Goal: Task Accomplishment & Management: Use online tool/utility

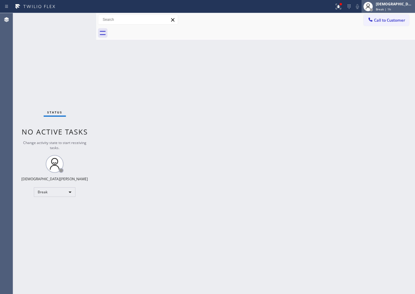
click at [391, 11] on span "Break | 1h" at bounding box center [383, 9] width 15 height 4
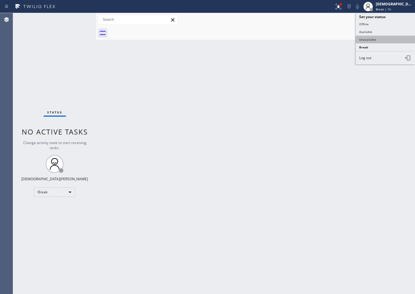
click at [393, 39] on button "Unavailable" at bounding box center [385, 40] width 59 height 8
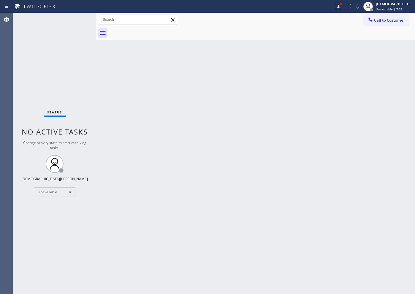
click at [60, 55] on div "Status No active tasks Change activity state to start receiving tasks. [PERSON_…" at bounding box center [54, 153] width 83 height 281
click at [59, 82] on div "Status No active tasks Change activity state to start receiving tasks. [PERSON_…" at bounding box center [54, 153] width 83 height 281
drag, startPoint x: 51, startPoint y: 46, endPoint x: 58, endPoint y: 37, distance: 11.6
click at [51, 45] on div "Status No active tasks Change activity state to start receiving tasks. [PERSON_…" at bounding box center [54, 153] width 83 height 281
click at [59, 98] on div "Status No active tasks Change activity state to start receiving tasks. [PERSON_…" at bounding box center [54, 153] width 83 height 281
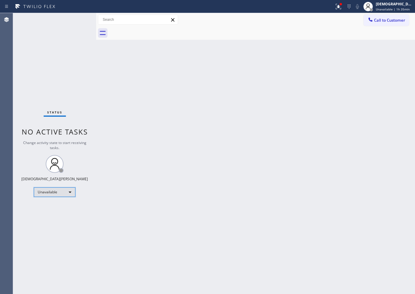
click at [53, 193] on div "Unavailable" at bounding box center [55, 192] width 42 height 10
click at [51, 208] on li "Available" at bounding box center [54, 207] width 40 height 7
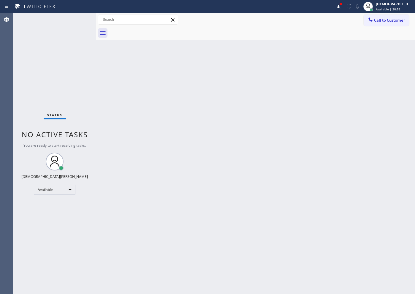
click at [71, 64] on div "Status No active tasks You are ready to start receiving tasks. Christian Cinco …" at bounding box center [54, 153] width 83 height 281
click at [55, 194] on div "Available" at bounding box center [55, 190] width 42 height 10
click at [49, 222] on li "Break" at bounding box center [54, 220] width 40 height 7
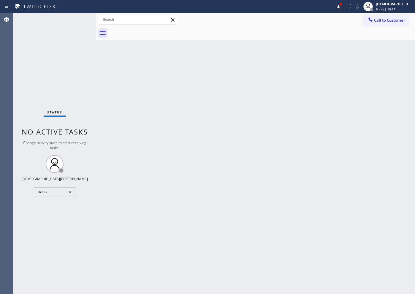
click at [48, 89] on div "Status No active tasks Change activity state to start receiving tasks. Christia…" at bounding box center [54, 153] width 83 height 281
click at [57, 193] on div "Break" at bounding box center [55, 192] width 42 height 10
click at [57, 207] on li "Available" at bounding box center [54, 207] width 40 height 7
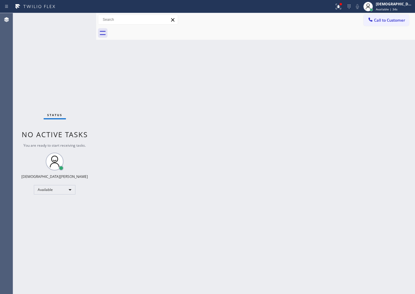
click at [63, 83] on div "Status No active tasks You are ready to start receiving tasks. Christian Cinco …" at bounding box center [54, 153] width 83 height 281
click at [56, 81] on div "Status No active tasks You are ready to start receiving tasks. Christian Cinco …" at bounding box center [54, 153] width 83 height 281
click at [51, 192] on div "Available" at bounding box center [55, 190] width 42 height 10
click at [59, 221] on li "Break" at bounding box center [54, 220] width 40 height 7
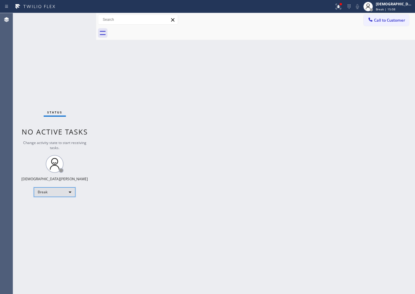
click at [43, 192] on div "Break" at bounding box center [55, 192] width 42 height 10
click at [48, 209] on li "Available" at bounding box center [54, 207] width 40 height 7
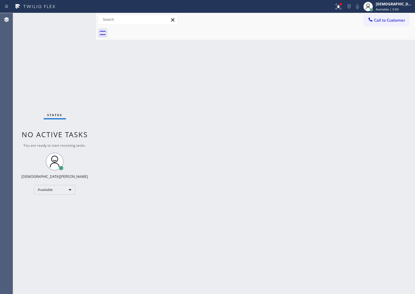
drag, startPoint x: 74, startPoint y: 70, endPoint x: 80, endPoint y: 76, distance: 8.8
click at [74, 70] on div "Status No active tasks You are ready to start receiving tasks. Christian Cinco …" at bounding box center [54, 153] width 83 height 281
click at [83, 242] on div "Status No active tasks You are ready to start receiving tasks. Christian Cinco …" at bounding box center [54, 153] width 83 height 281
click at [55, 243] on div "Status No active tasks You are ready to start receiving tasks. Christian Cinco …" at bounding box center [54, 153] width 83 height 281
click at [55, 85] on div "Status No active tasks You are ready to start receiving tasks. Christian Cinco …" at bounding box center [54, 153] width 83 height 281
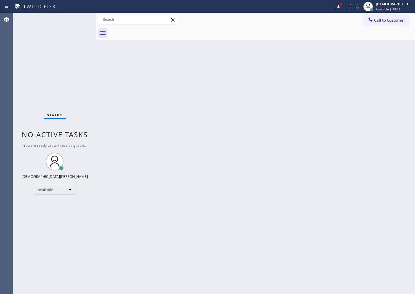
click at [46, 238] on div "Status No active tasks You are ready to start receiving tasks. Christian Cinco …" at bounding box center [54, 153] width 83 height 281
click at [53, 77] on div "Status No active tasks You are ready to start receiving tasks. Christian Cinco …" at bounding box center [54, 153] width 83 height 281
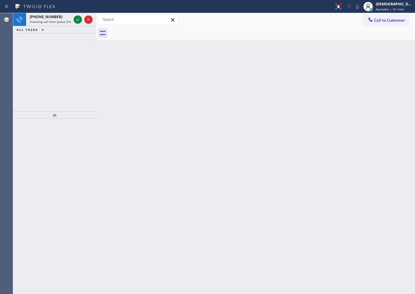
drag, startPoint x: 56, startPoint y: 42, endPoint x: 65, endPoint y: 34, distance: 12.5
click at [56, 42] on div "[PHONE_NUMBER] Incoming call from queue [Test] All ALL TASKS ALL TASKS ACTIVE T…" at bounding box center [54, 62] width 83 height 98
click at [76, 21] on icon at bounding box center [77, 19] width 7 height 7
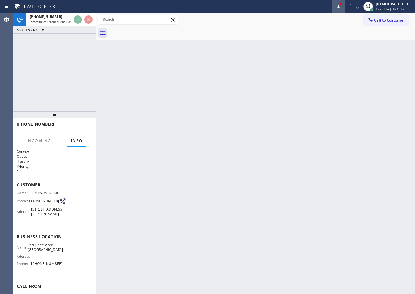
click at [342, 8] on icon at bounding box center [338, 6] width 7 height 7
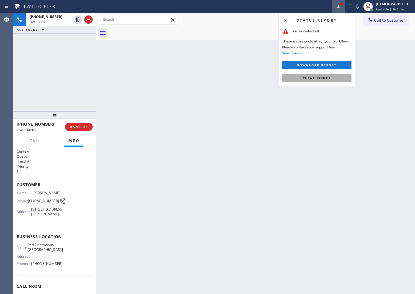
click at [329, 79] on span "Clear issues" at bounding box center [317, 78] width 28 height 4
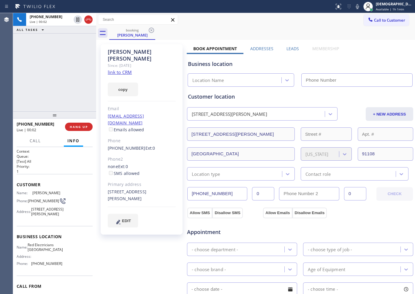
type input "[PHONE_NUMBER]"
click at [130, 69] on link "link to CRM" at bounding box center [120, 72] width 24 height 6
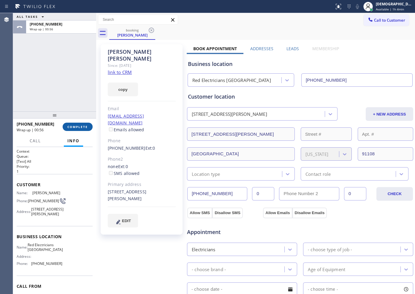
click at [83, 125] on span "COMPLETE" at bounding box center [77, 127] width 21 height 4
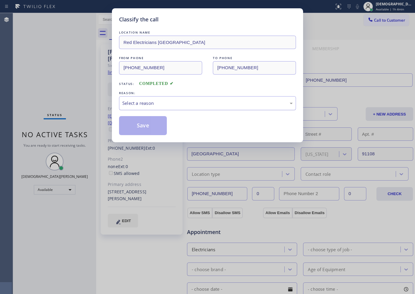
click at [138, 104] on div "Select a reason" at bounding box center [207, 103] width 171 height 7
click at [136, 123] on button "Save" at bounding box center [143, 125] width 48 height 19
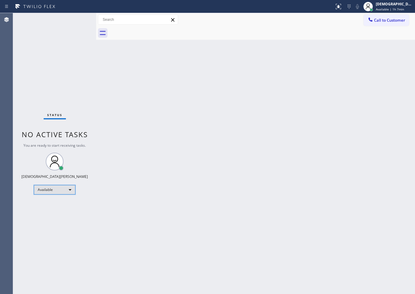
click at [72, 190] on div "Available" at bounding box center [55, 190] width 42 height 10
click at [59, 198] on li "Offline" at bounding box center [54, 198] width 40 height 7
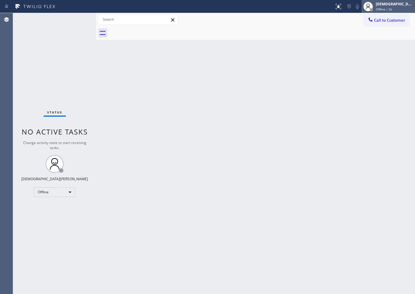
click at [393, 7] on span "Offline | 0s" at bounding box center [384, 9] width 16 height 4
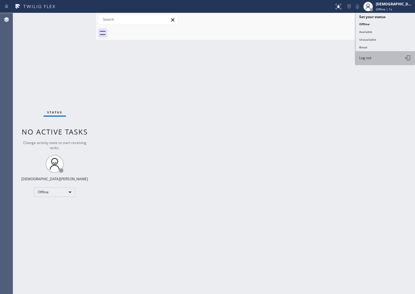
click at [384, 53] on button "Log out" at bounding box center [385, 57] width 59 height 13
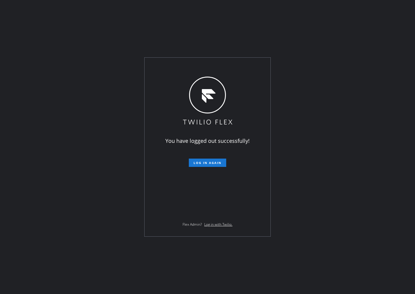
click at [42, 127] on div "You have logged out successfully! Log in again Flex Admin? Log in with Twilio." at bounding box center [207, 147] width 415 height 294
